Goal: Find specific page/section: Find specific page/section

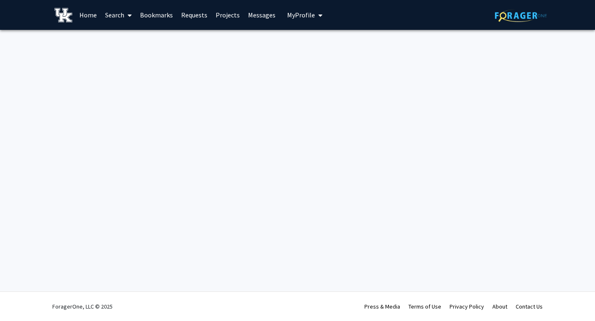
click at [254, 12] on link "Messages" at bounding box center [262, 14] width 36 height 29
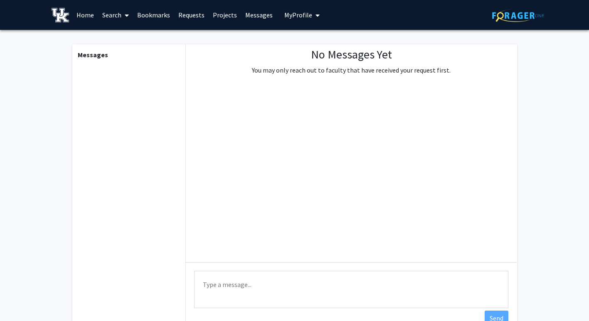
click at [224, 16] on link "Projects" at bounding box center [225, 14] width 32 height 29
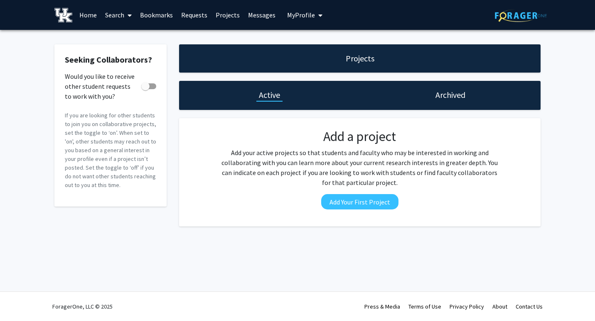
click at [197, 11] on link "Requests" at bounding box center [194, 14] width 34 height 29
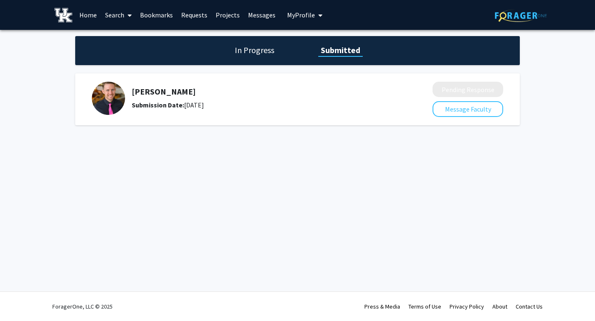
click at [89, 17] on link "Home" at bounding box center [88, 14] width 26 height 29
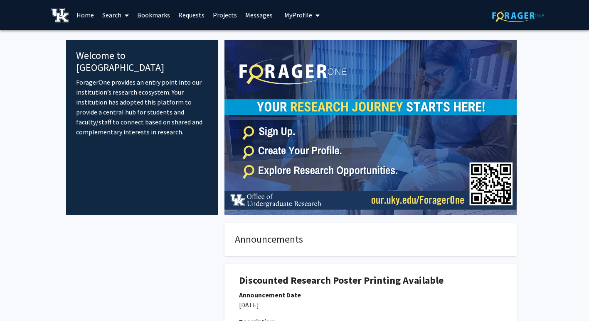
click at [116, 10] on link "Search" at bounding box center [115, 14] width 35 height 29
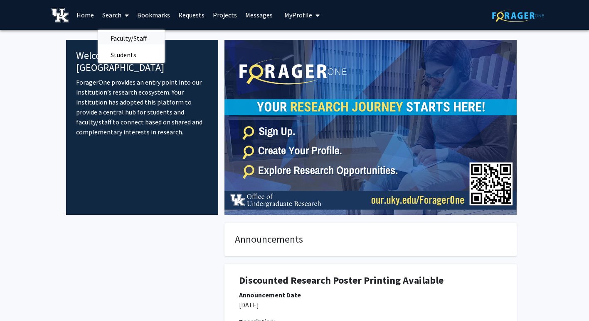
click at [135, 37] on span "Faculty/Staff" at bounding box center [128, 38] width 61 height 17
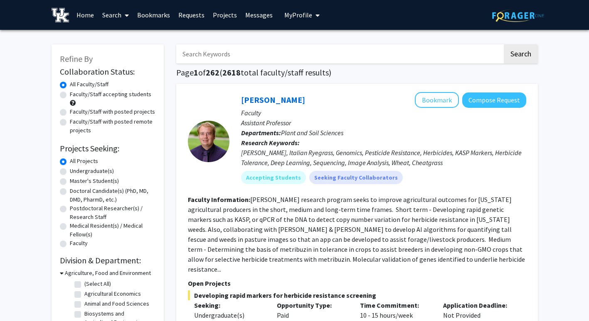
click at [209, 56] on input "Search Keywords" at bounding box center [339, 53] width 326 height 19
type input "[PERSON_NAME]"
click at [503, 44] on button "Search" at bounding box center [520, 53] width 34 height 19
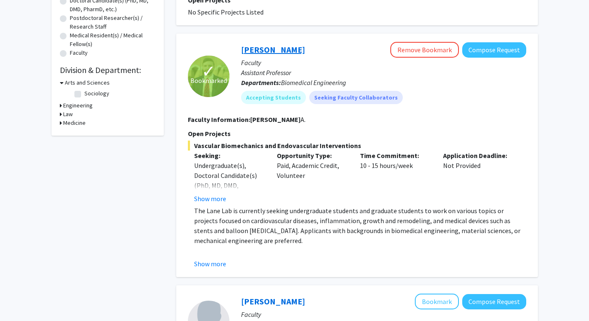
scroll to position [209, 0]
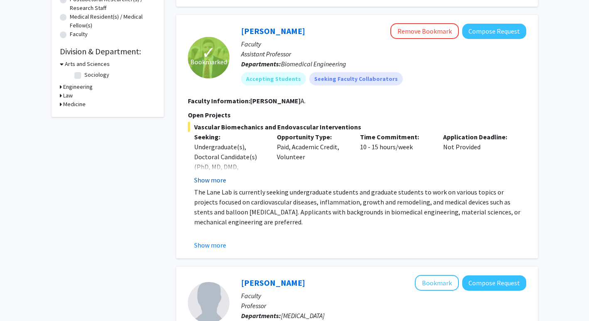
click at [203, 175] on button "Show more" at bounding box center [210, 180] width 32 height 10
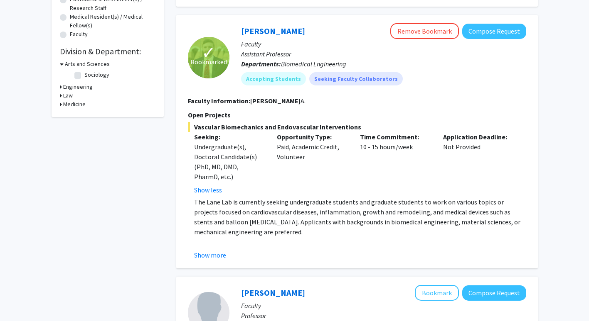
scroll to position [255, 0]
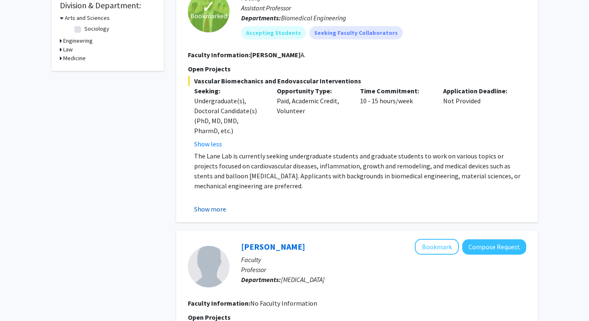
click at [219, 204] on button "Show more" at bounding box center [210, 209] width 32 height 10
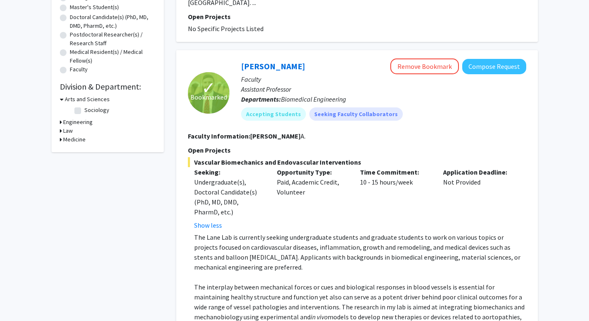
scroll to position [174, 0]
click at [265, 61] on link "[PERSON_NAME]" at bounding box center [273, 66] width 64 height 10
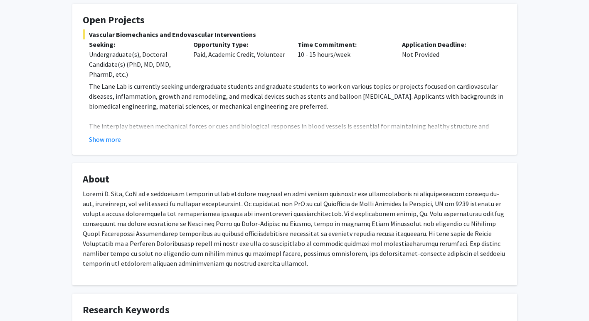
scroll to position [153, 0]
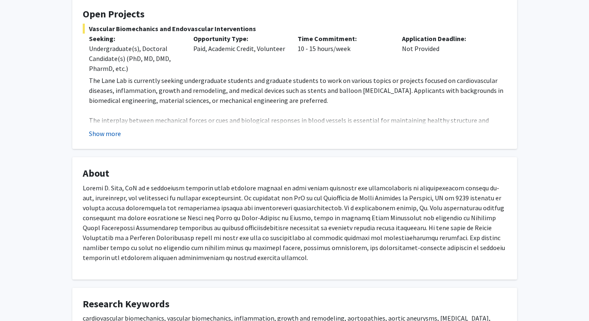
click at [101, 137] on button "Show more" at bounding box center [105, 134] width 32 height 10
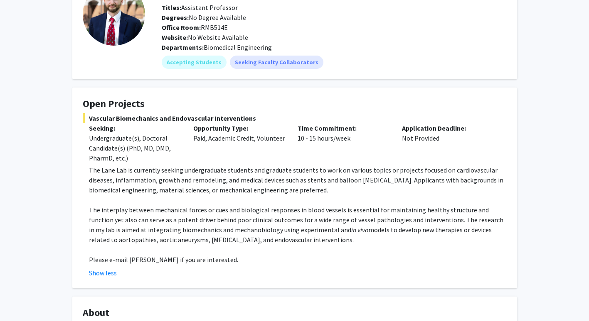
scroll to position [0, 0]
